Goal: Information Seeking & Learning: Learn about a topic

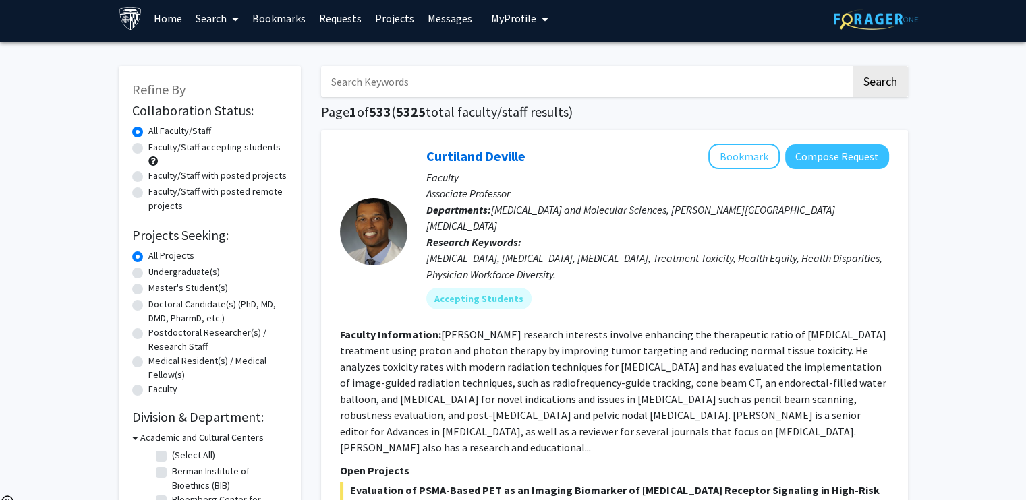
scroll to position [7, 0]
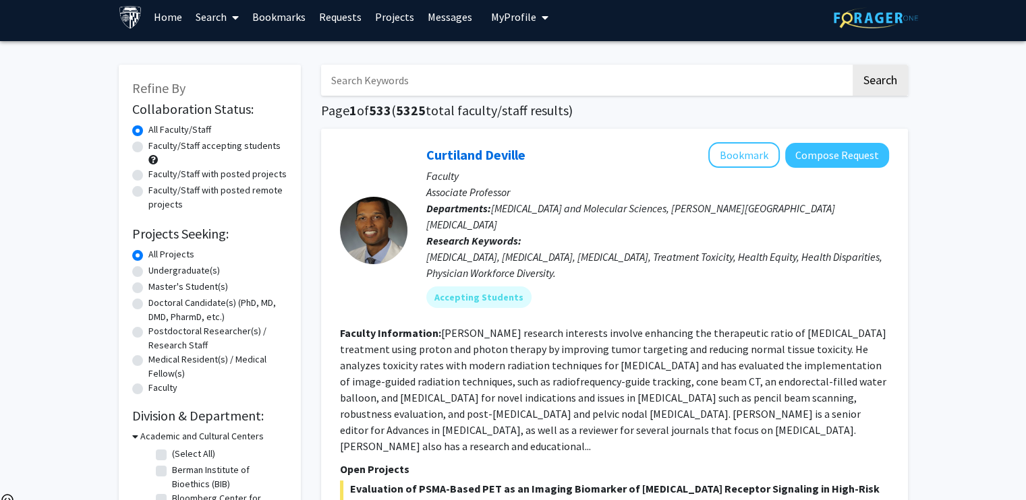
click at [148, 272] on label "Undergraduate(s)" at bounding box center [183, 271] width 71 height 14
click at [148, 272] on input "Undergraduate(s)" at bounding box center [152, 268] width 9 height 9
radio input "true"
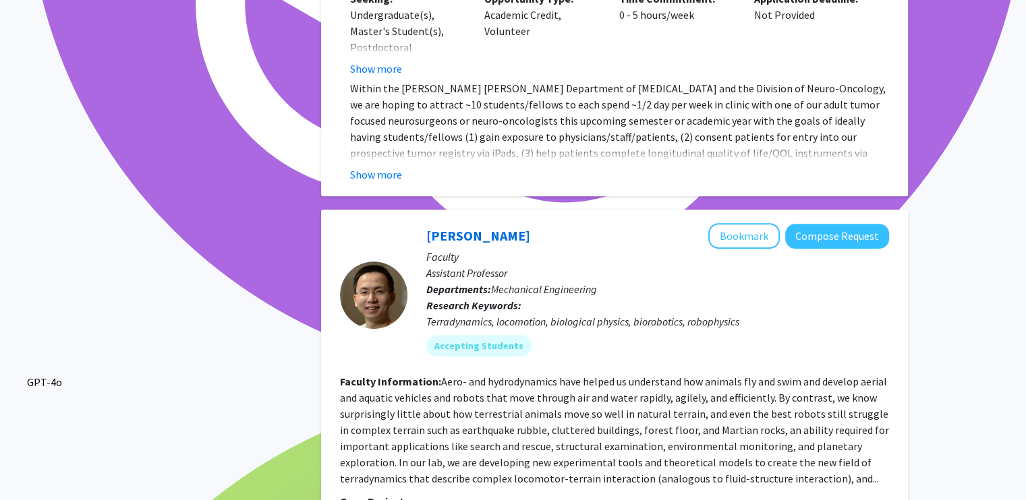
scroll to position [5866, 0]
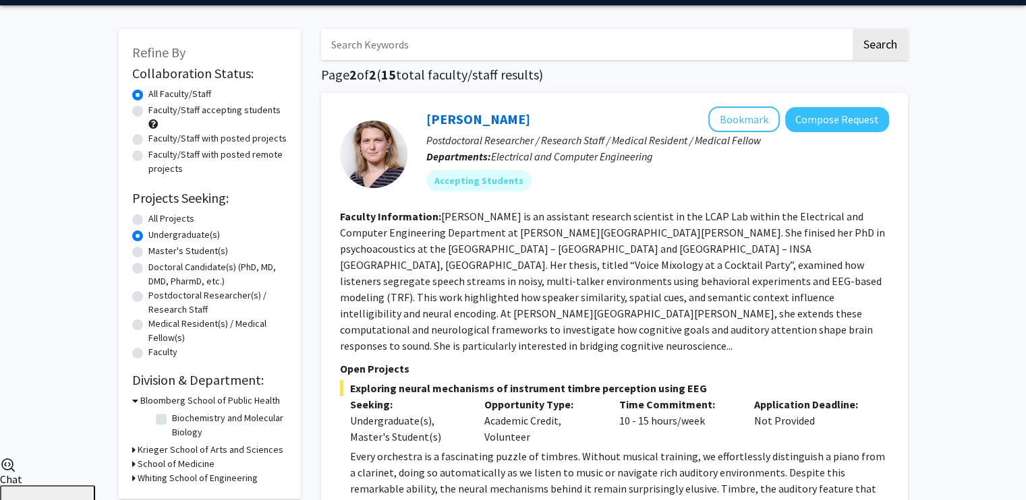
scroll to position [49, 0]
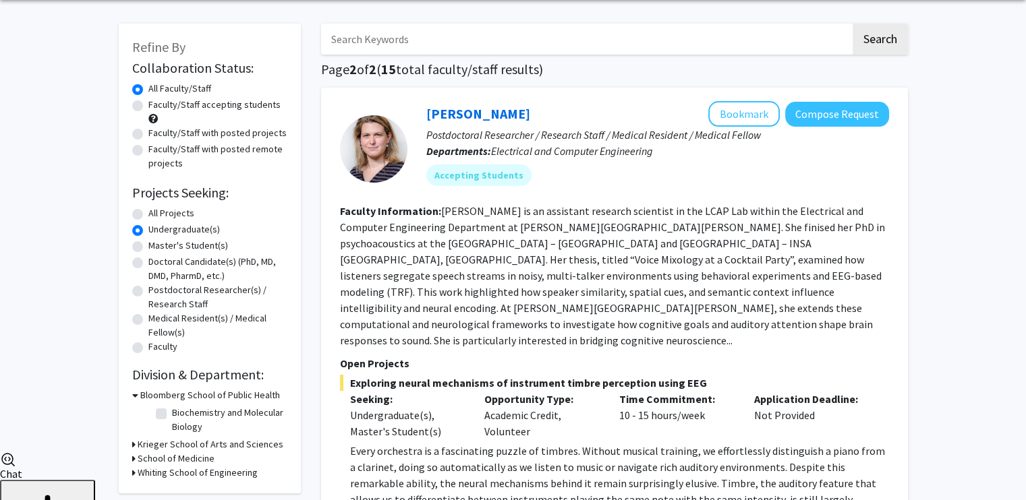
click at [132, 458] on icon at bounding box center [133, 459] width 3 height 14
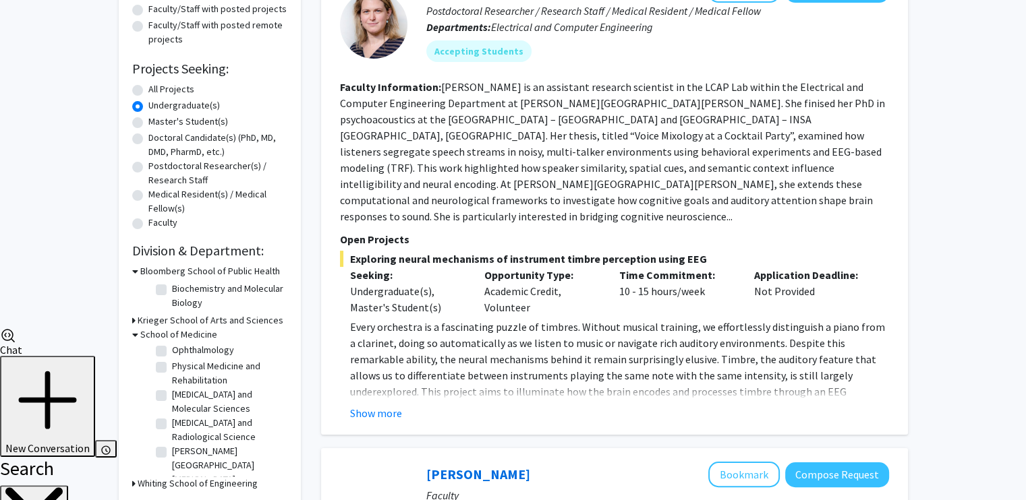
scroll to position [64, 0]
click at [172, 438] on label "[PERSON_NAME][GEOGRAPHIC_DATA][MEDICAL_DATA]" at bounding box center [228, 452] width 112 height 42
click at [172, 438] on input "[PERSON_NAME][GEOGRAPHIC_DATA][MEDICAL_DATA]" at bounding box center [176, 435] width 9 height 9
checkbox input "true"
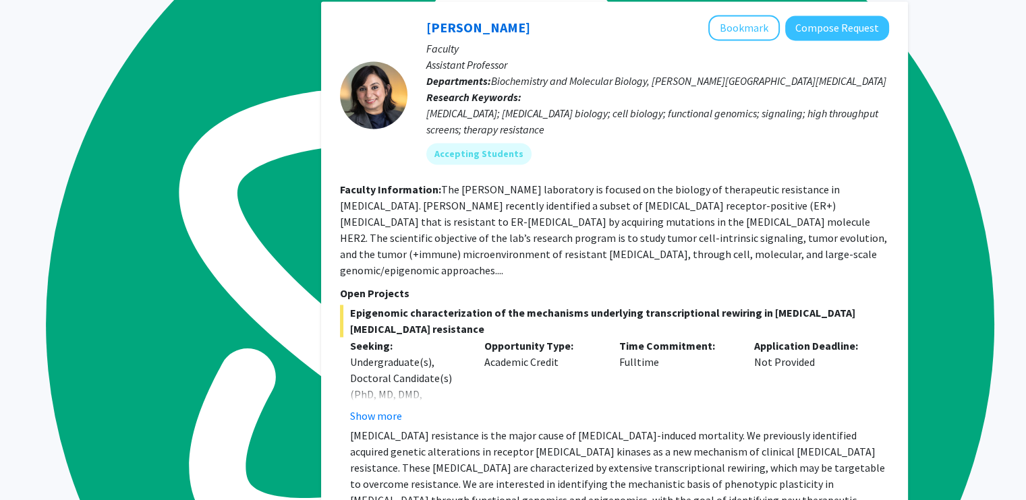
scroll to position [2331, 0]
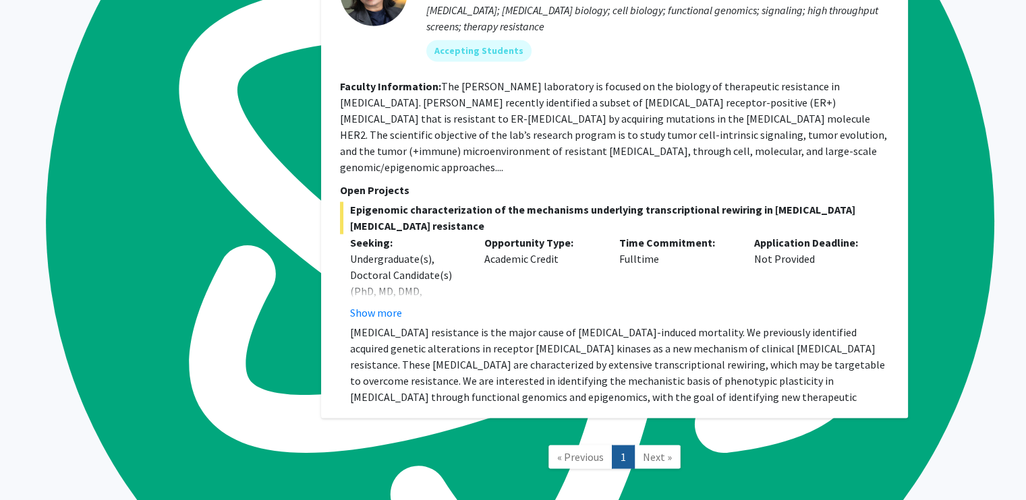
click at [649, 450] on span "Next »" at bounding box center [657, 456] width 29 height 13
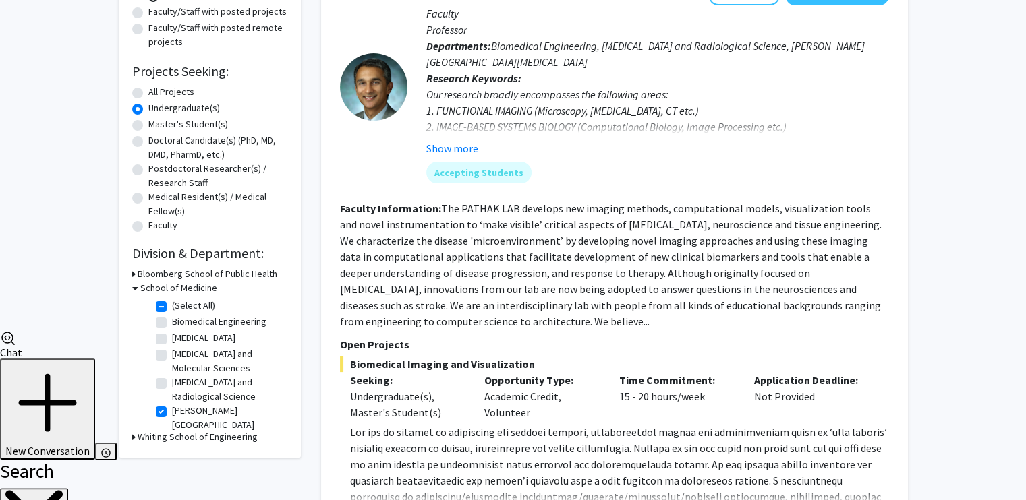
scroll to position [171, 0]
click at [172, 413] on label "[PERSON_NAME][GEOGRAPHIC_DATA][MEDICAL_DATA]" at bounding box center [228, 424] width 112 height 42
click at [172, 411] on input "[PERSON_NAME][GEOGRAPHIC_DATA][MEDICAL_DATA]" at bounding box center [176, 407] width 9 height 9
checkbox input "false"
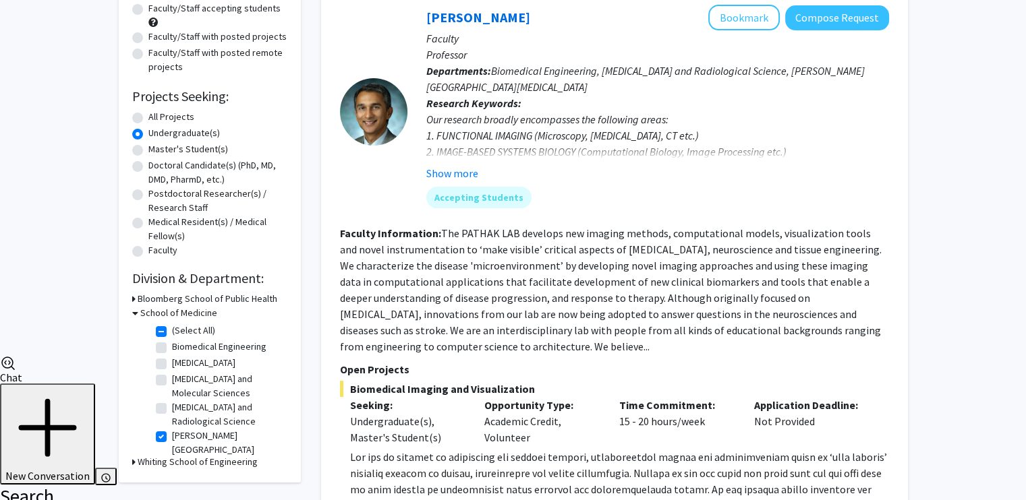
scroll to position [144, 0]
click at [131, 297] on div "Refine By Collaboration Status: Collaboration Status All Faculty/Staff Collabor…" at bounding box center [210, 206] width 182 height 556
click at [134, 301] on icon at bounding box center [133, 300] width 3 height 14
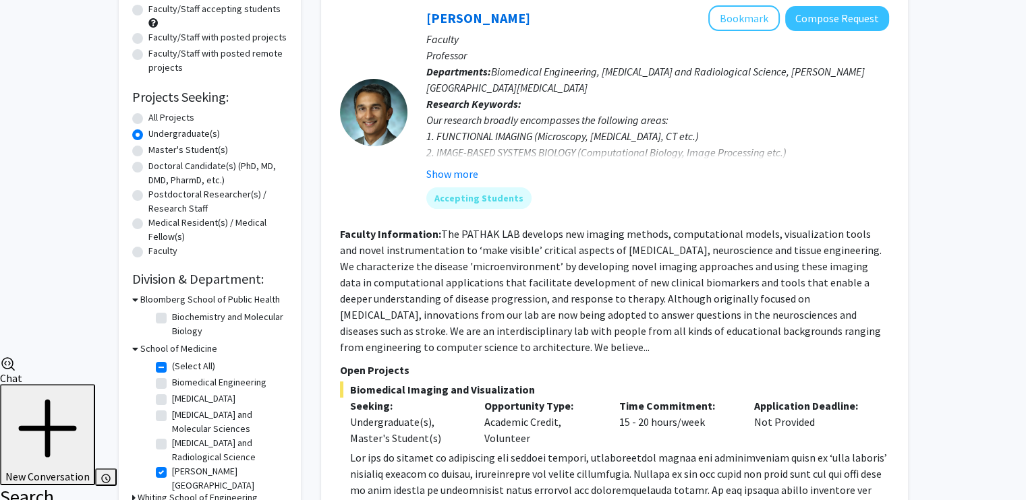
click at [172, 318] on label "Biochemistry and Molecular Biology" at bounding box center [228, 324] width 112 height 28
click at [172, 318] on input "Biochemistry and Molecular Biology" at bounding box center [176, 314] width 9 height 9
checkbox input "true"
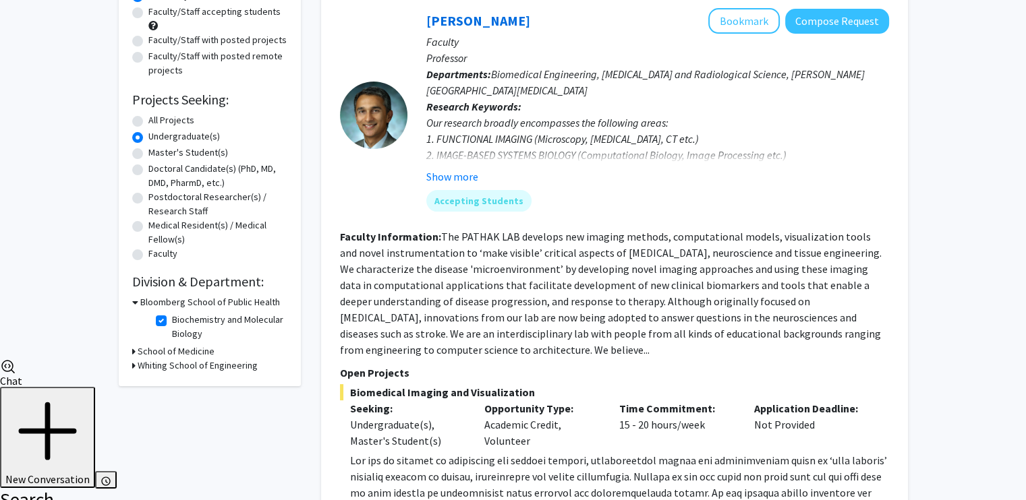
scroll to position [142, 0]
click at [132, 355] on icon at bounding box center [133, 351] width 3 height 14
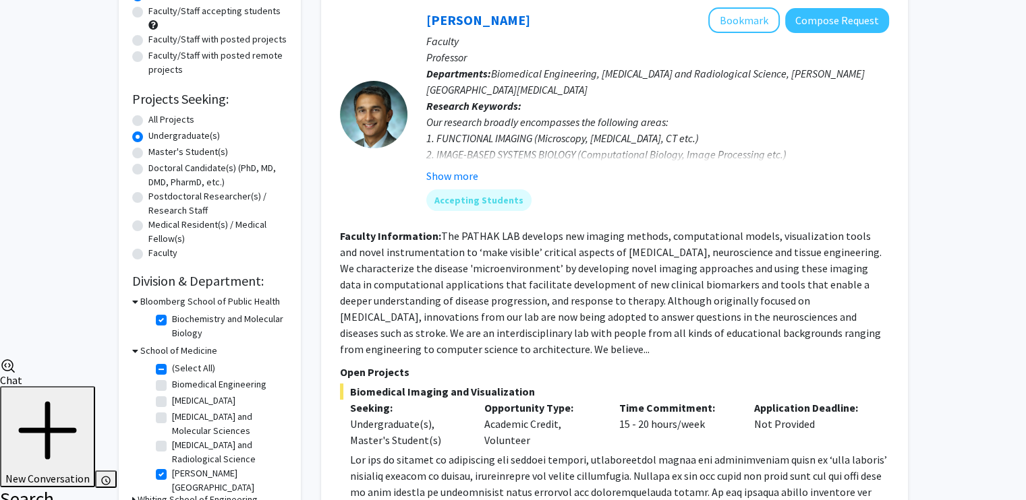
click at [172, 478] on label "[PERSON_NAME][GEOGRAPHIC_DATA][MEDICAL_DATA]" at bounding box center [228, 488] width 112 height 42
click at [172, 476] on input "[PERSON_NAME][GEOGRAPHIC_DATA][MEDICAL_DATA]" at bounding box center [176, 471] width 9 height 9
checkbox input "false"
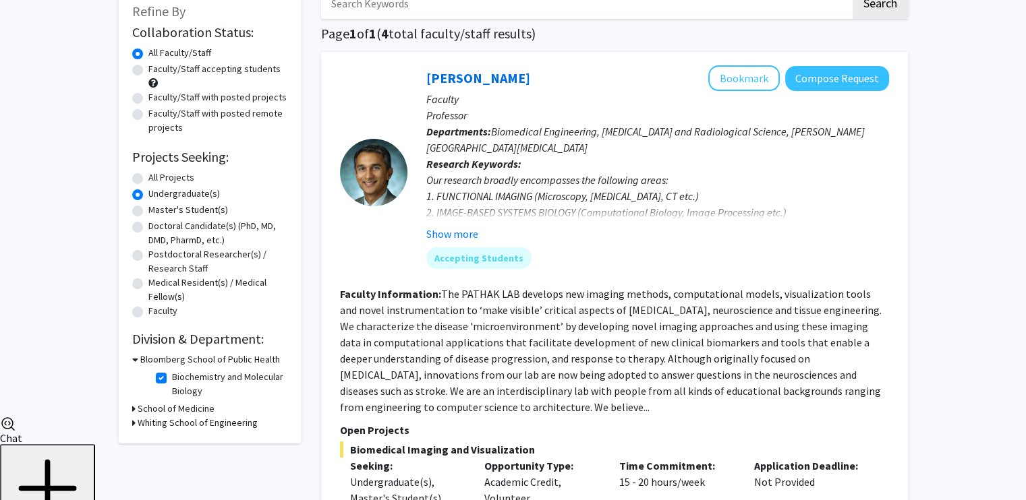
scroll to position [142, 0]
